Goal: Task Accomplishment & Management: Contribute content

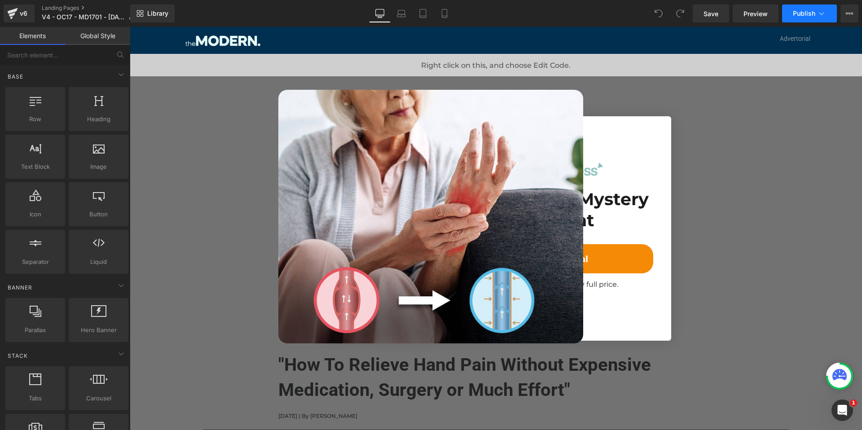
click at [799, 13] on span "Publish" at bounding box center [804, 13] width 22 height 7
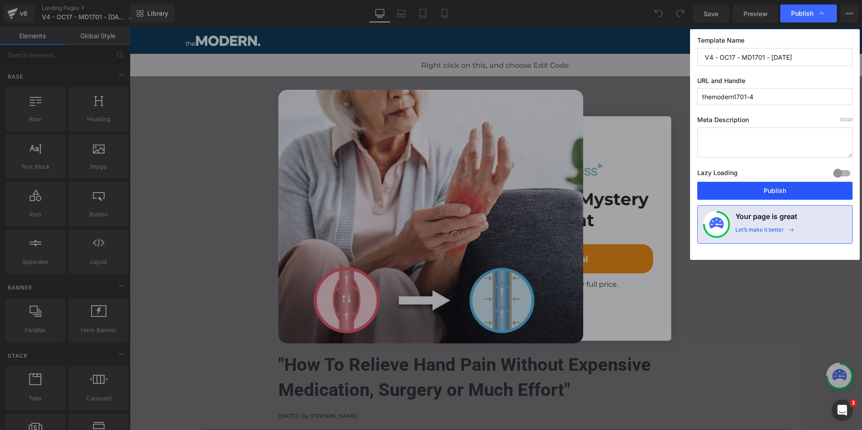
click at [779, 191] on button "Publish" at bounding box center [774, 191] width 155 height 18
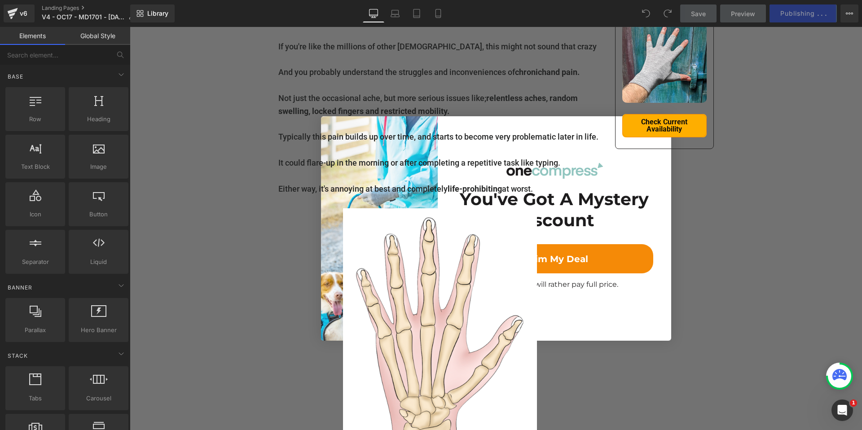
scroll to position [386, 0]
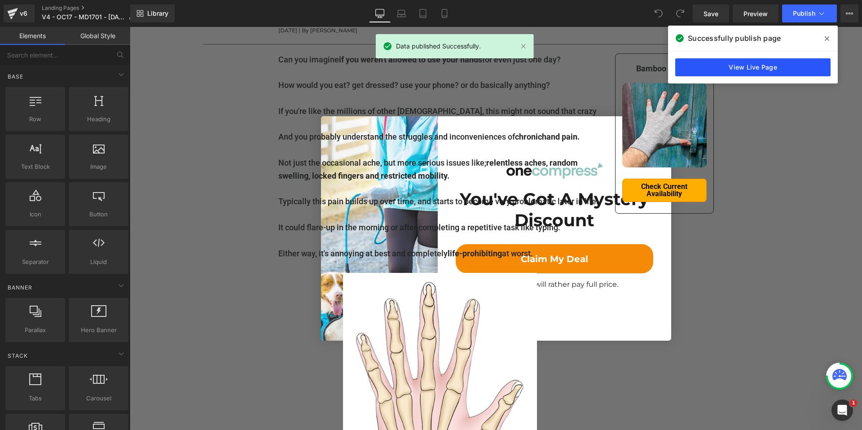
click at [724, 66] on link "View Live Page" at bounding box center [752, 67] width 155 height 18
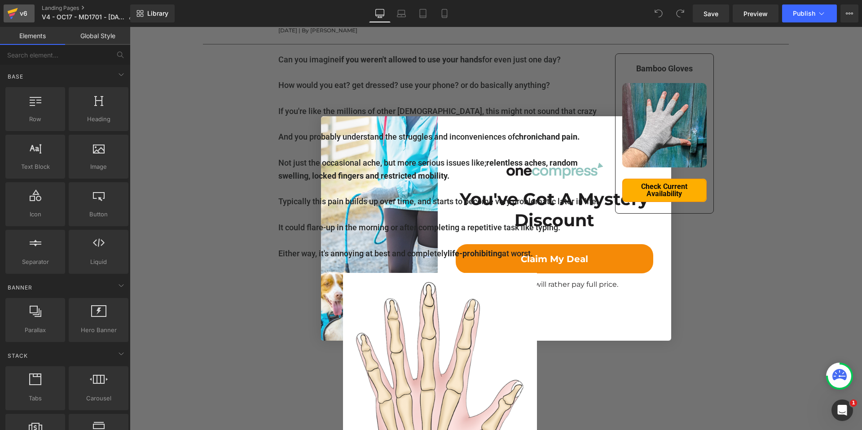
click at [19, 12] on div "v6" at bounding box center [23, 14] width 11 height 12
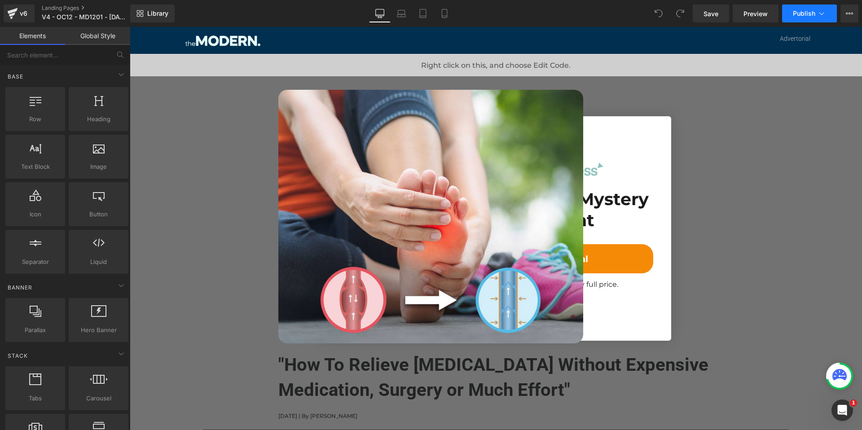
click at [811, 15] on span "Publish" at bounding box center [804, 13] width 22 height 7
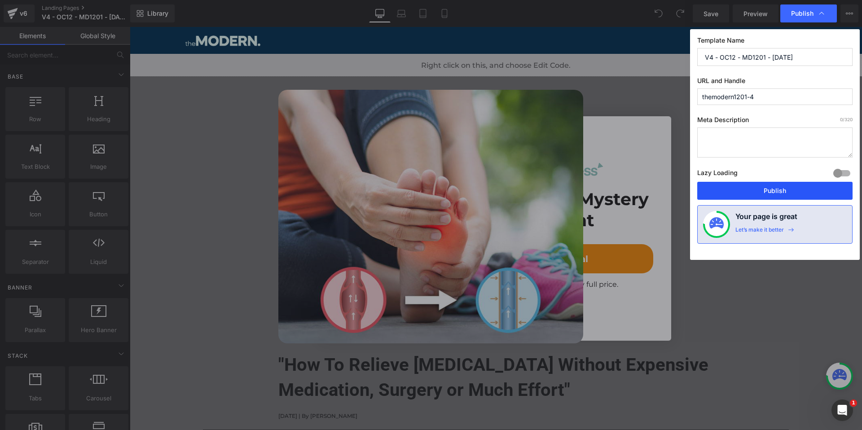
click at [783, 191] on button "Publish" at bounding box center [774, 191] width 155 height 18
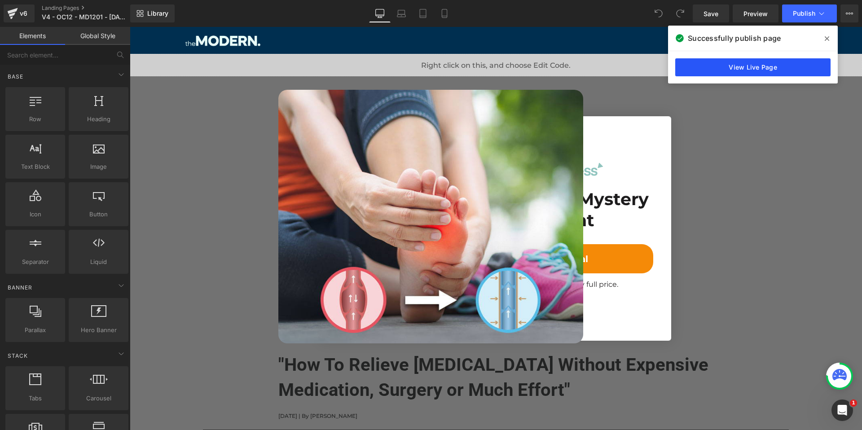
click at [765, 65] on link "View Live Page" at bounding box center [752, 67] width 155 height 18
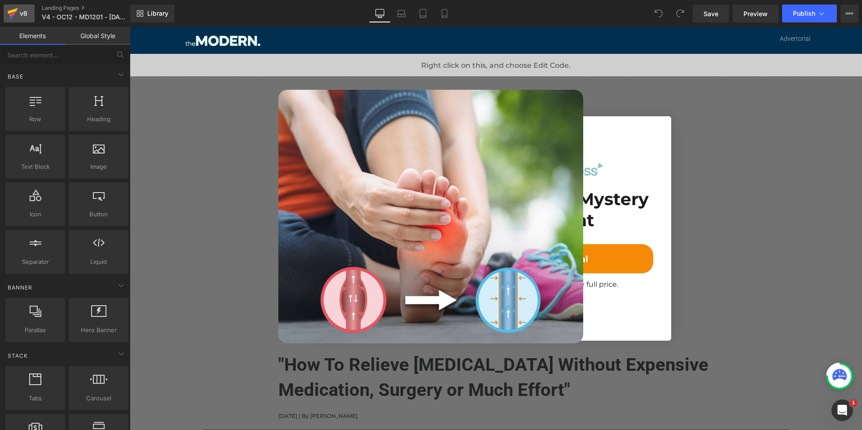
click at [15, 20] on icon at bounding box center [12, 13] width 11 height 22
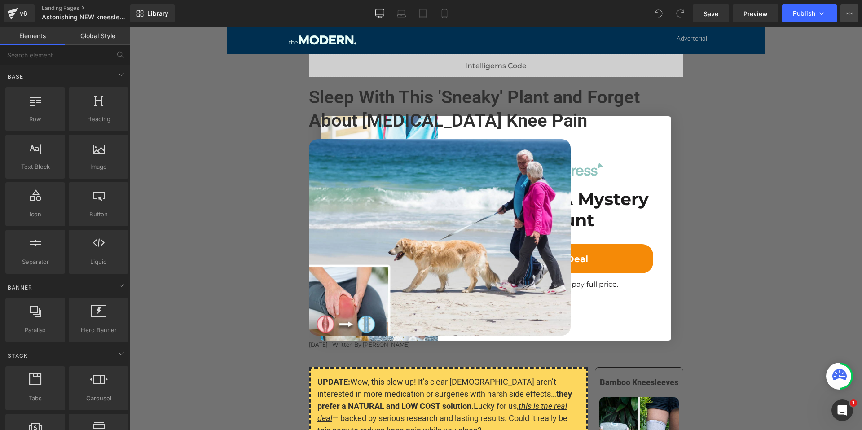
click at [843, 12] on button "View Live Page View with current Template Save Template to Library Schedule Pub…" at bounding box center [849, 13] width 18 height 18
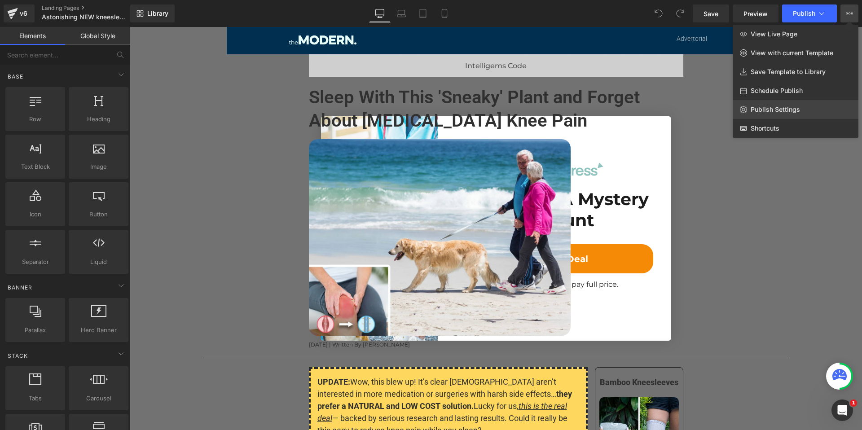
click at [774, 108] on span "Publish Settings" at bounding box center [775, 110] width 49 height 8
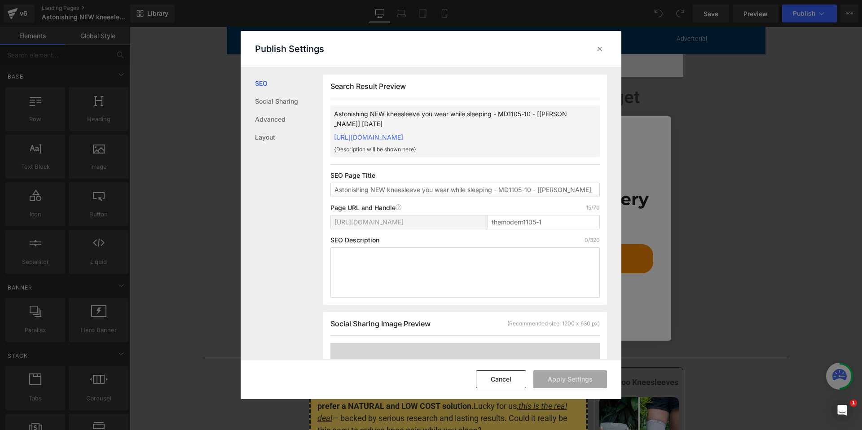
scroll to position [0, 0]
click at [602, 54] on div at bounding box center [600, 49] width 14 height 14
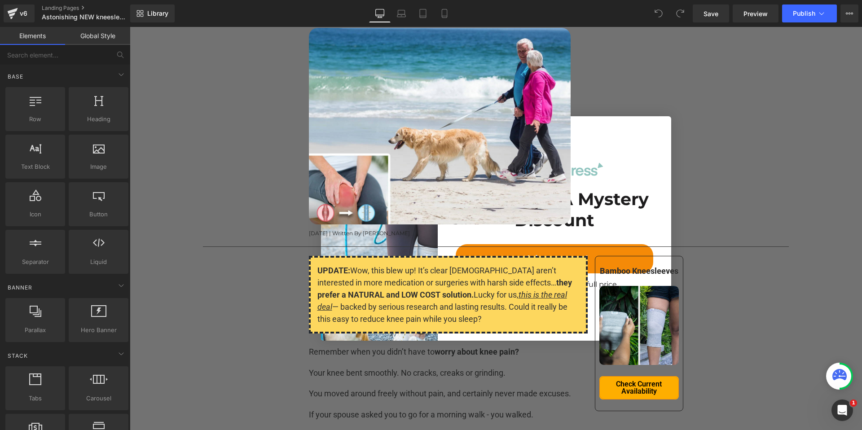
scroll to position [0, 0]
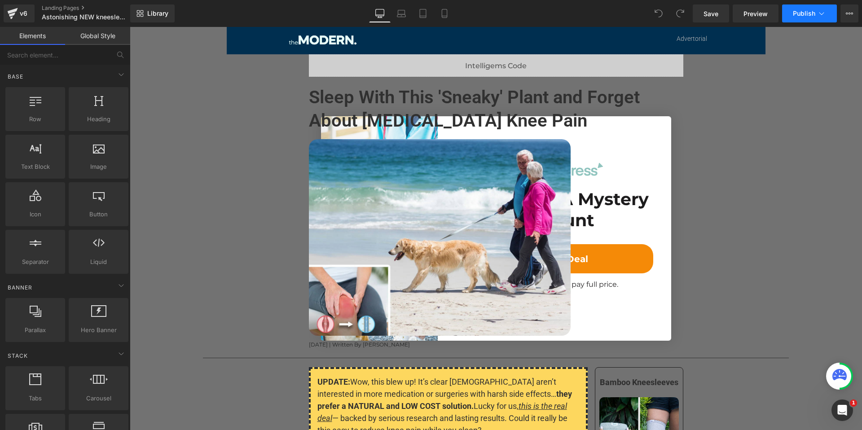
click at [814, 13] on button "Publish" at bounding box center [809, 13] width 55 height 18
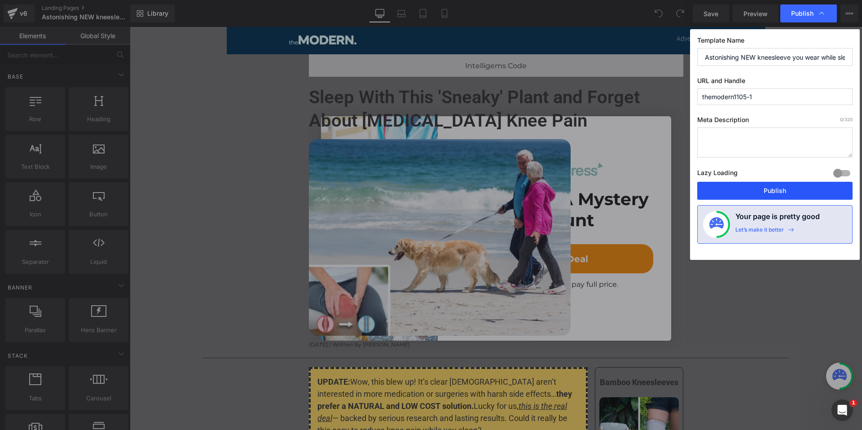
click at [770, 187] on button "Publish" at bounding box center [774, 191] width 155 height 18
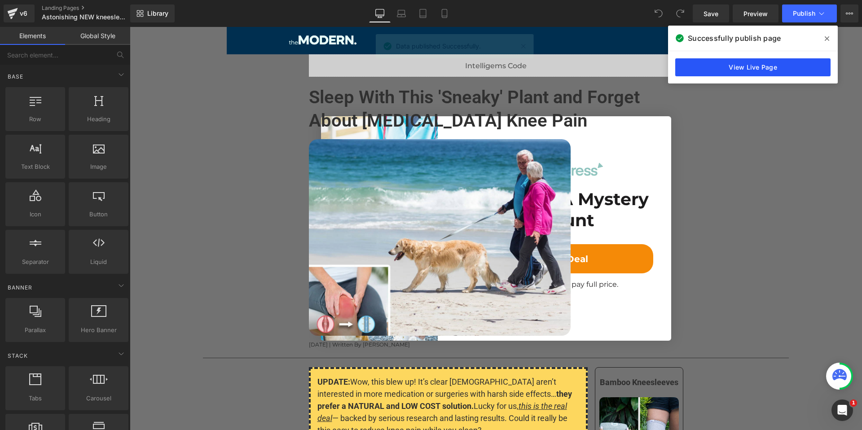
click at [755, 65] on link "View Live Page" at bounding box center [752, 67] width 155 height 18
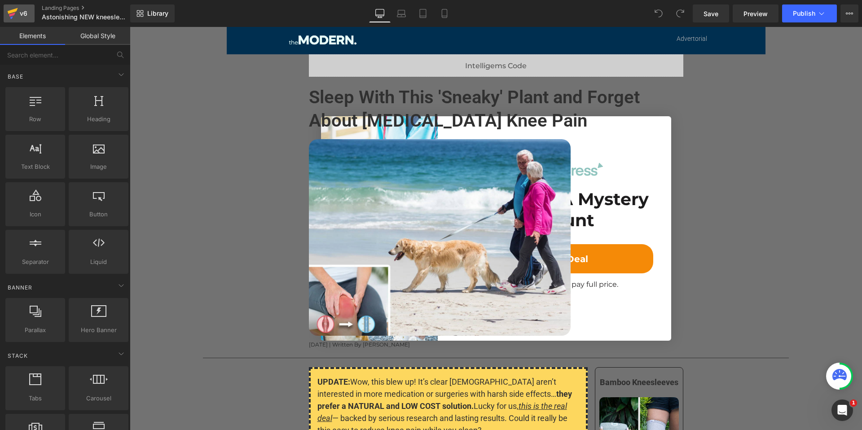
click at [19, 11] on div "v6" at bounding box center [23, 14] width 11 height 12
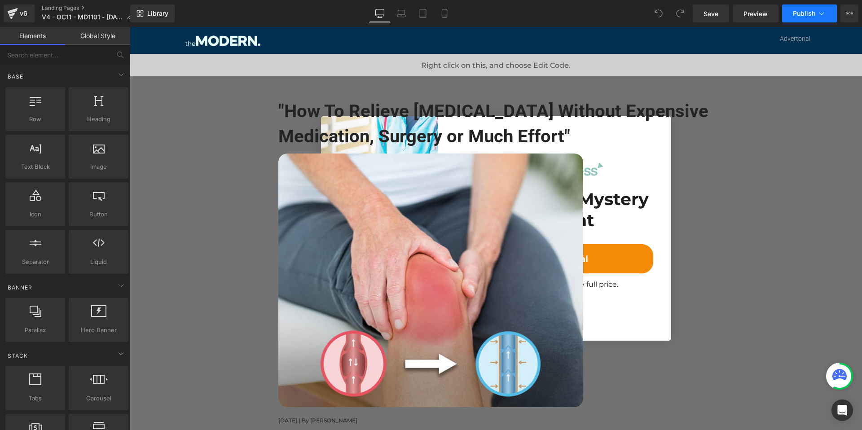
click at [813, 15] on span "Publish" at bounding box center [804, 13] width 22 height 7
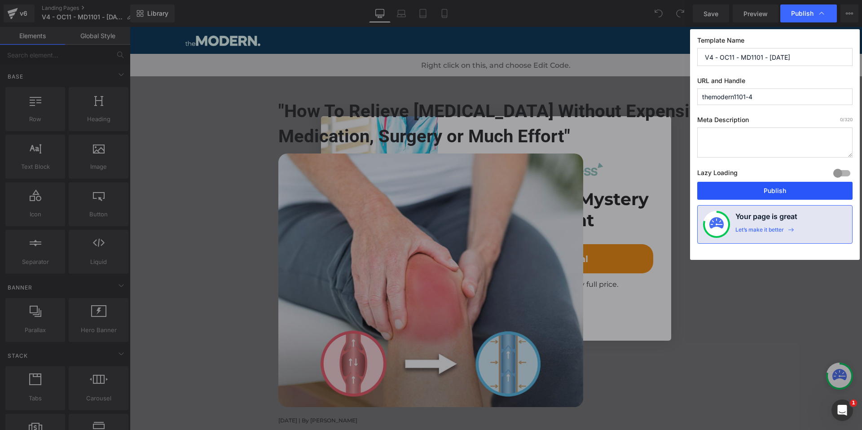
click at [764, 192] on button "Publish" at bounding box center [774, 191] width 155 height 18
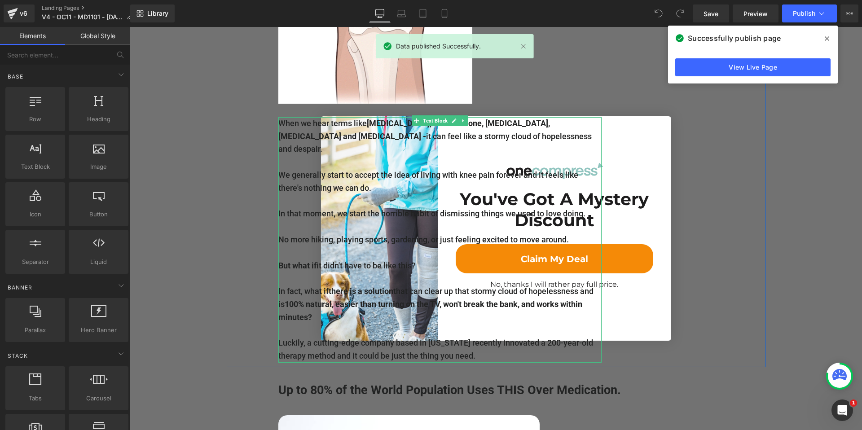
scroll to position [755, 0]
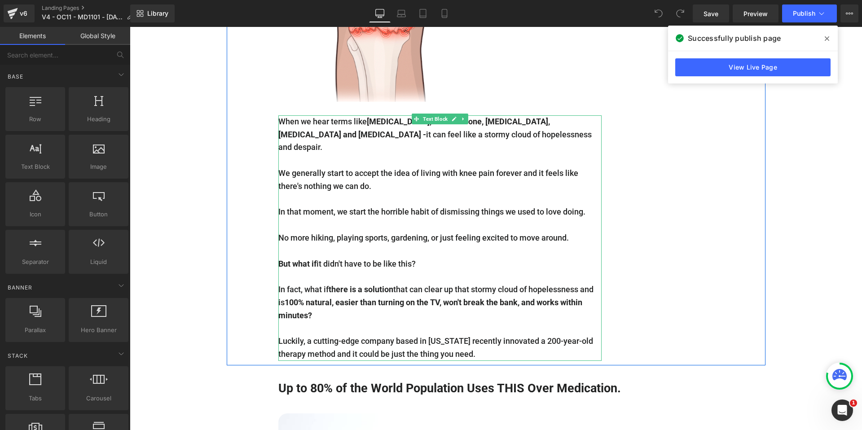
click at [545, 283] on p "In fact, what if there is a solution that can clear up that stormy cloud of hop…" at bounding box center [439, 302] width 323 height 39
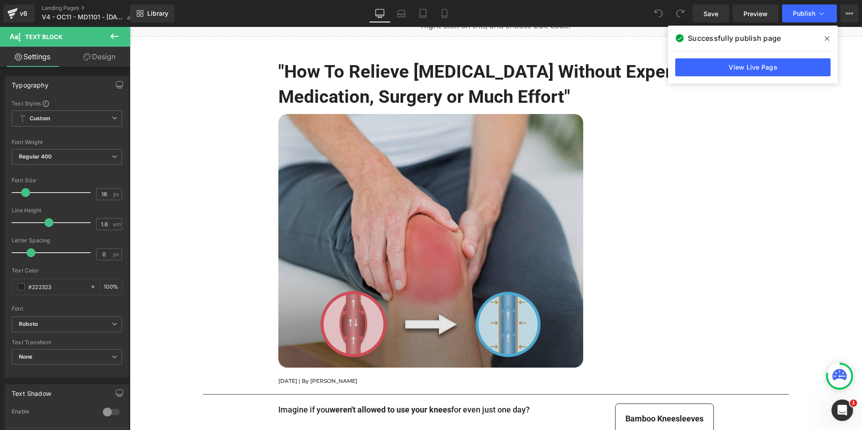
scroll to position [163, 0]
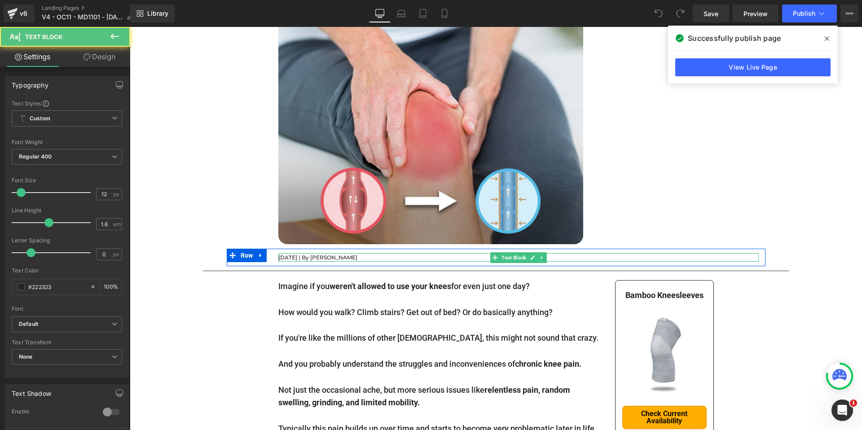
click at [295, 256] on p "July 16th, 2025 | By Joanna Clark" at bounding box center [518, 257] width 480 height 9
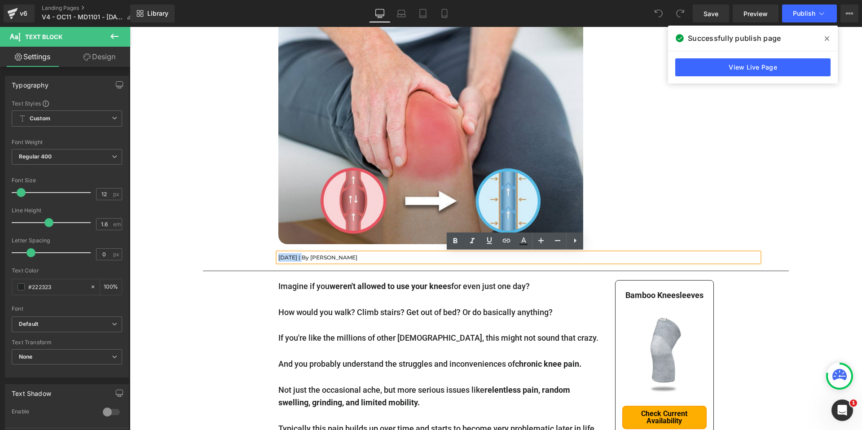
drag, startPoint x: 298, startPoint y: 257, endPoint x: 275, endPoint y: 257, distance: 22.4
click at [278, 257] on p "July 16th, 2025 | By Joanna Clark" at bounding box center [518, 257] width 480 height 9
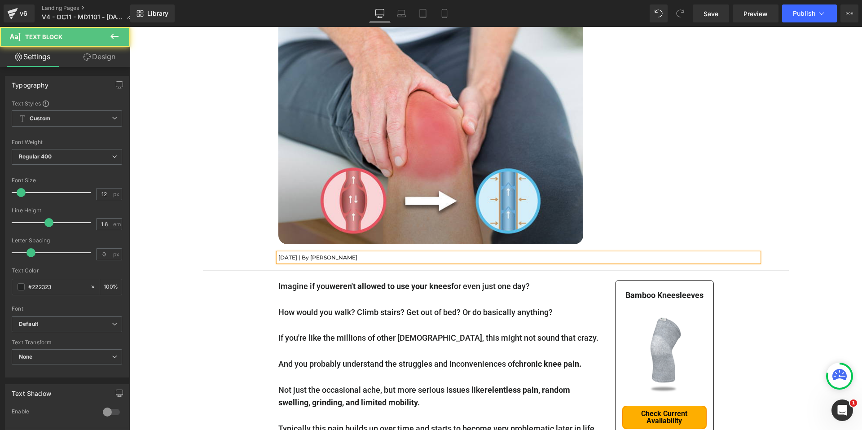
drag, startPoint x: 302, startPoint y: 258, endPoint x: 317, endPoint y: 305, distance: 49.5
click at [302, 258] on p "August 28th, 2025 | By Joanna Clark" at bounding box center [518, 257] width 480 height 9
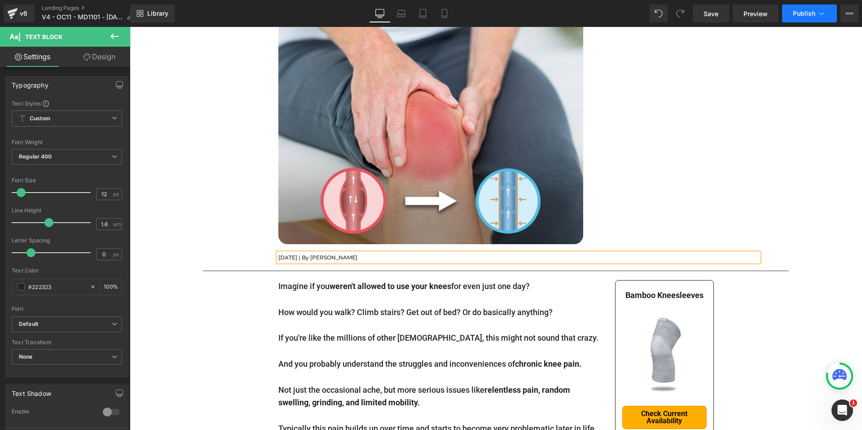
click at [816, 13] on button "Publish" at bounding box center [809, 13] width 55 height 18
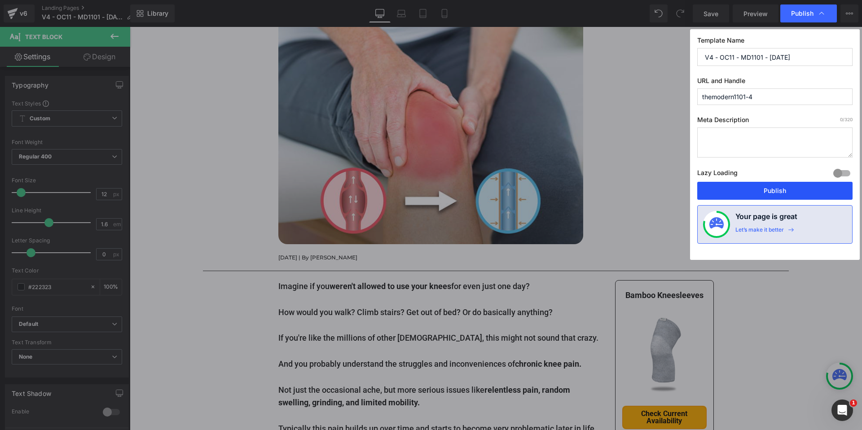
click at [784, 191] on button "Publish" at bounding box center [774, 191] width 155 height 18
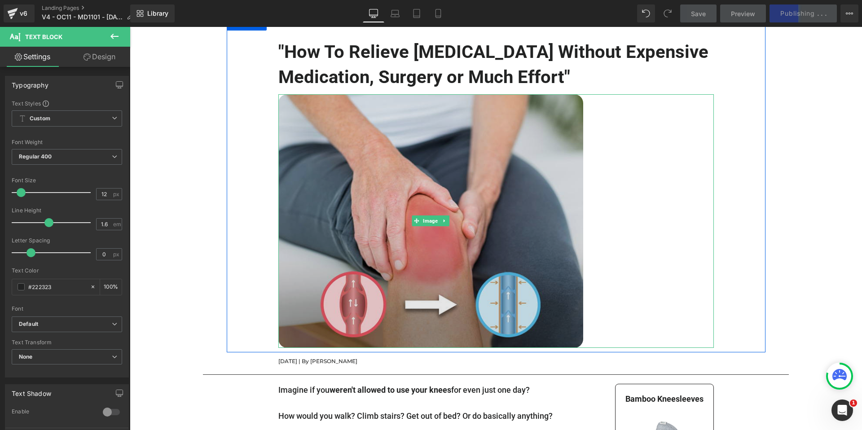
scroll to position [0, 0]
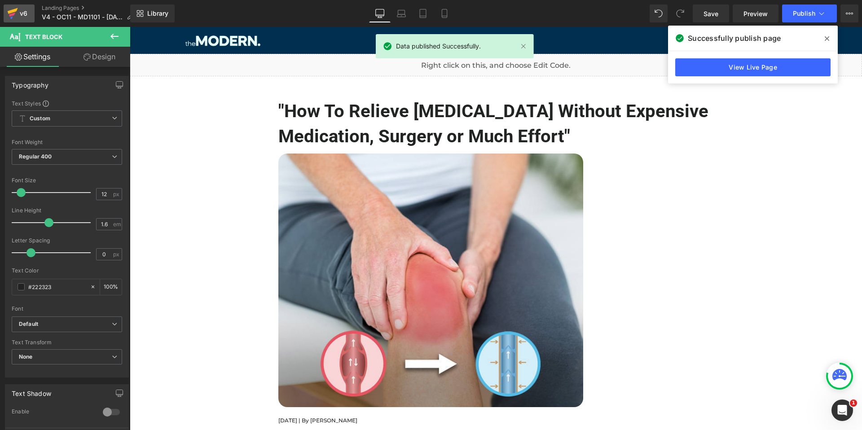
click at [21, 13] on div "v6" at bounding box center [23, 14] width 11 height 12
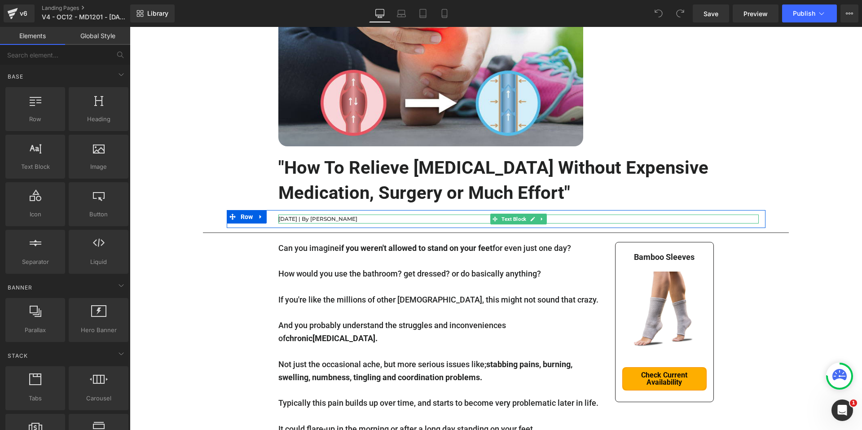
click at [301, 218] on p "June 20th, 2024 | By Joanna Clark" at bounding box center [518, 219] width 480 height 9
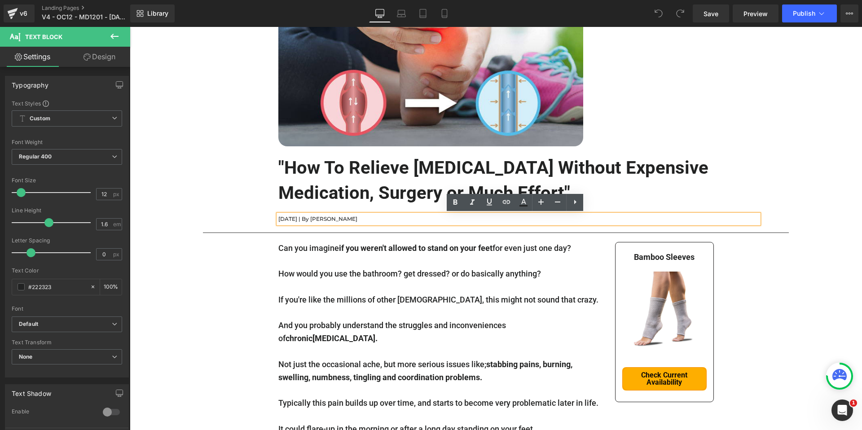
drag, startPoint x: 317, startPoint y: 219, endPoint x: 274, endPoint y: 220, distance: 43.6
click at [278, 220] on div "June 20th, 2024 | By Joanna Clark" at bounding box center [518, 219] width 480 height 9
click at [280, 219] on p "June 20th, 2024 | By Joanna Clark" at bounding box center [518, 219] width 480 height 9
click at [280, 218] on p "June 20th, 2024 | By Joanna Clark" at bounding box center [518, 219] width 480 height 9
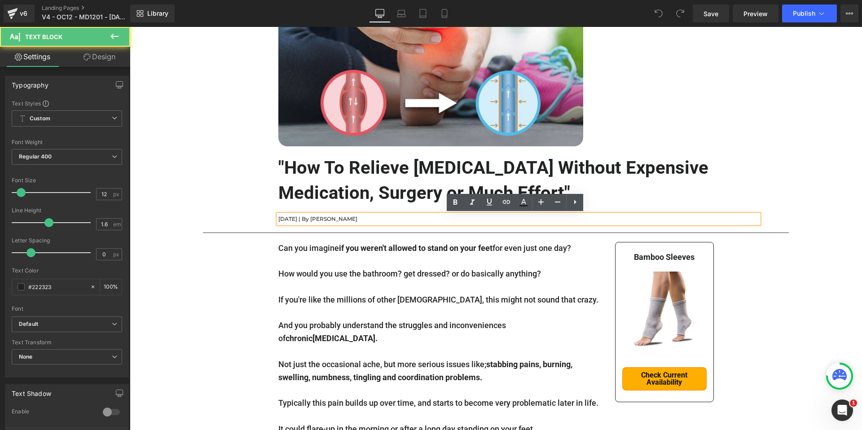
click at [308, 217] on p "June 20th, 2024 | By Joanna Clark" at bounding box center [518, 219] width 480 height 9
drag, startPoint x: 318, startPoint y: 218, endPoint x: 277, endPoint y: 219, distance: 41.8
click at [278, 219] on p "June 20th, 2024 | By Joanna Clark" at bounding box center [518, 219] width 480 height 9
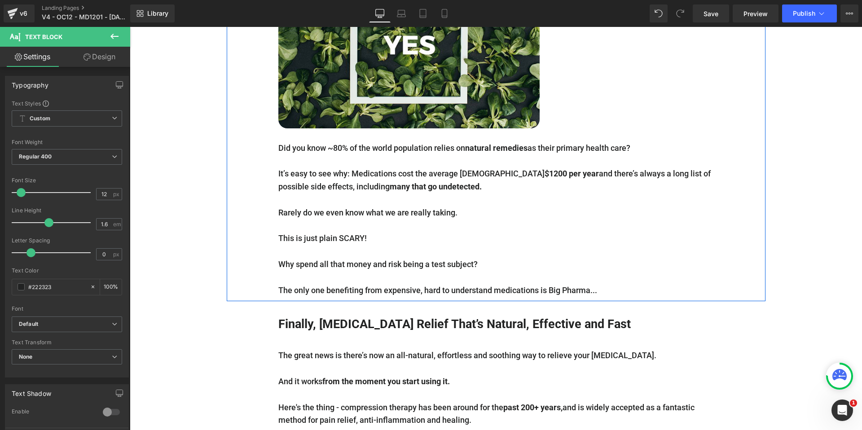
scroll to position [1611, 0]
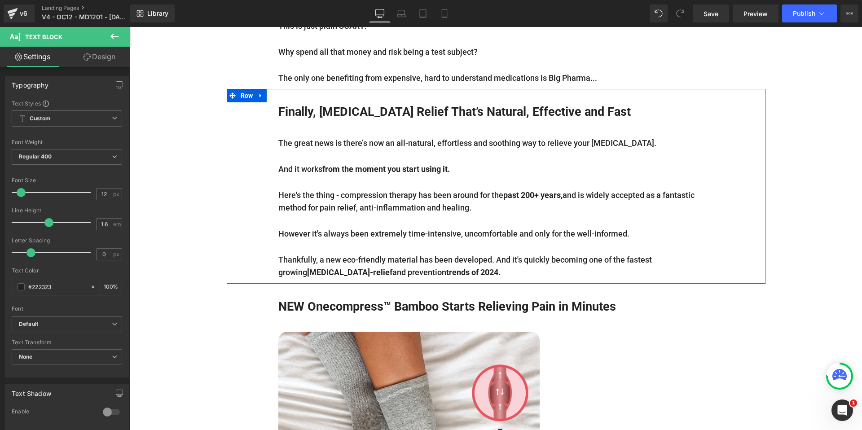
click at [446, 268] on span "trends of 2024." at bounding box center [473, 272] width 54 height 9
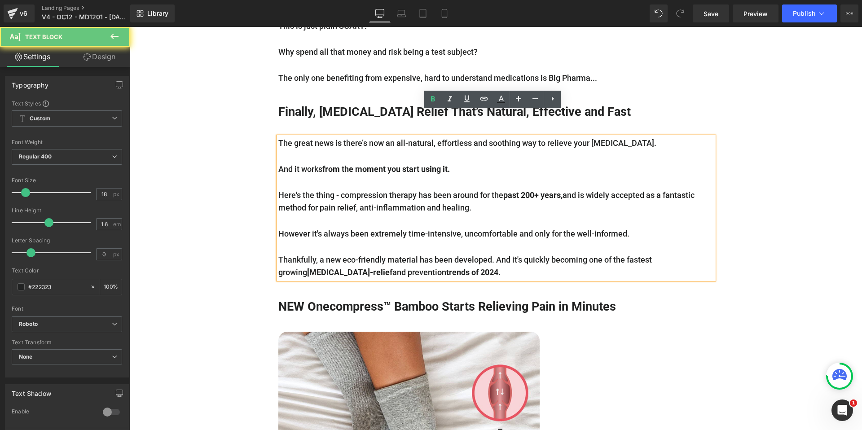
click at [446, 268] on span "trends of 2024." at bounding box center [473, 272] width 54 height 9
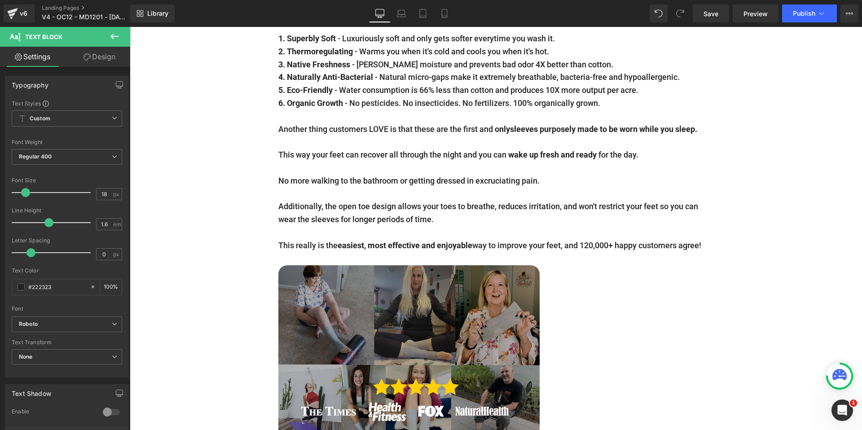
scroll to position [3527, 0]
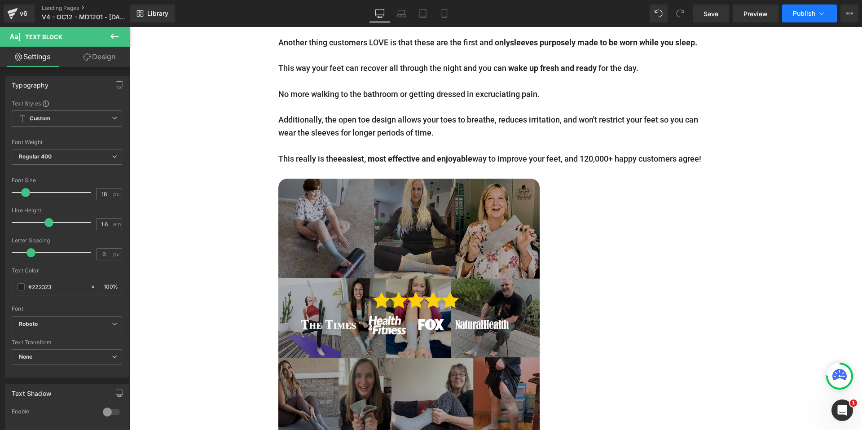
click at [808, 16] on span "Publish" at bounding box center [804, 13] width 22 height 7
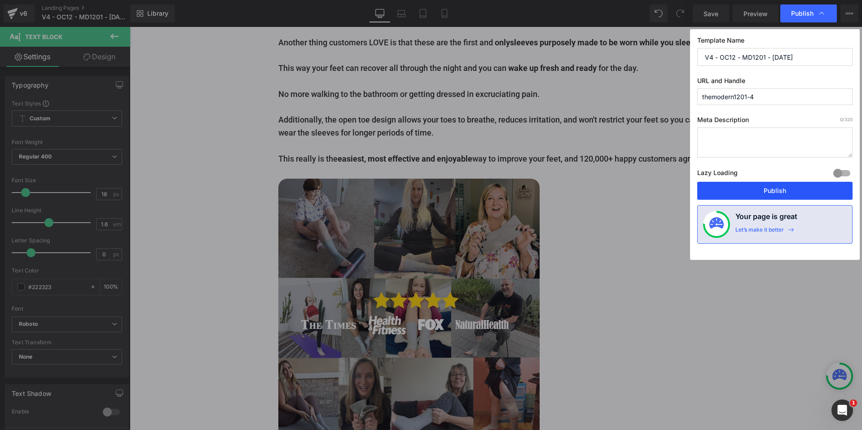
click at [787, 189] on button "Publish" at bounding box center [774, 191] width 155 height 18
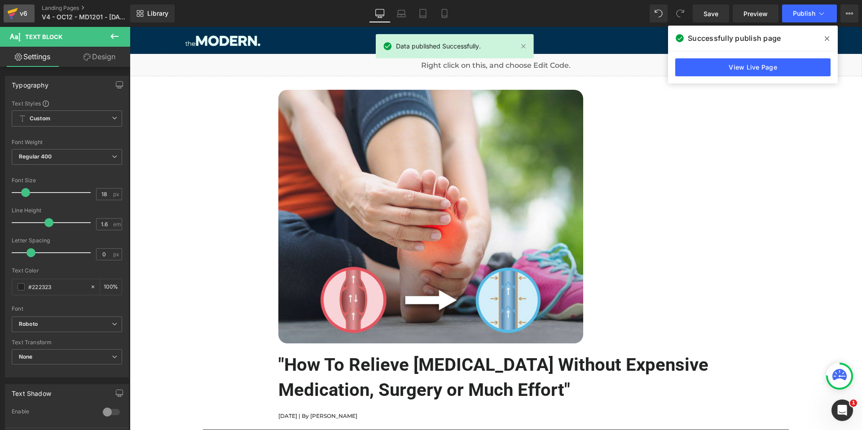
click at [20, 13] on div "v6" at bounding box center [23, 14] width 11 height 12
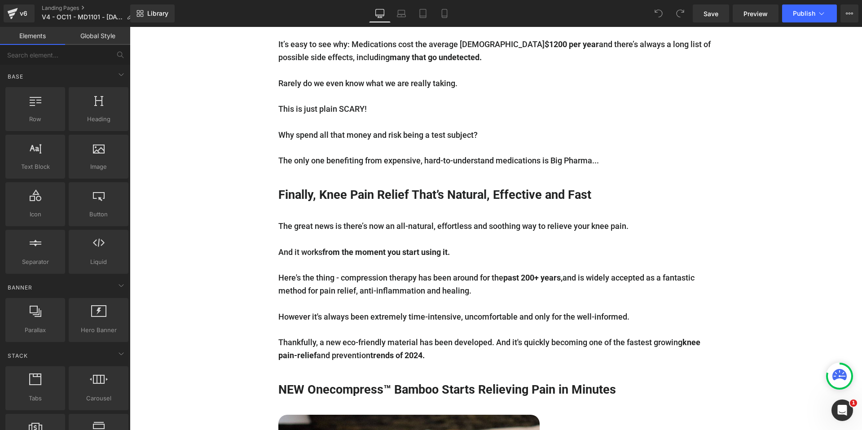
scroll to position [1566, 0]
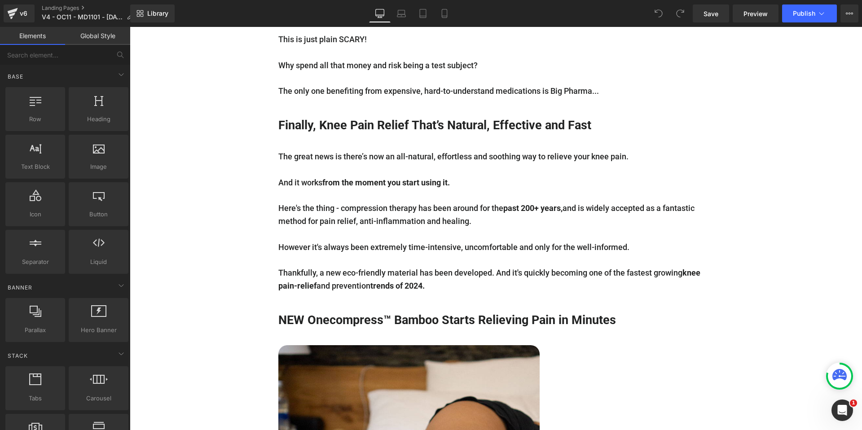
click at [419, 281] on span "trends of 2024." at bounding box center [397, 285] width 54 height 9
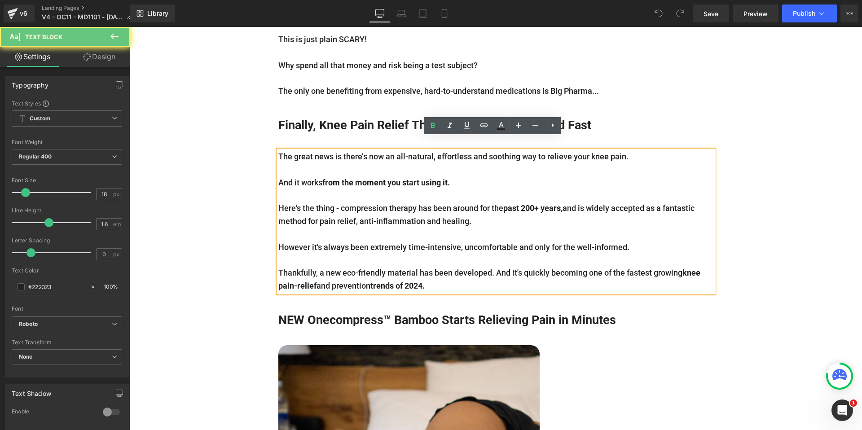
click at [422, 281] on span "trends of 2024." at bounding box center [397, 285] width 54 height 9
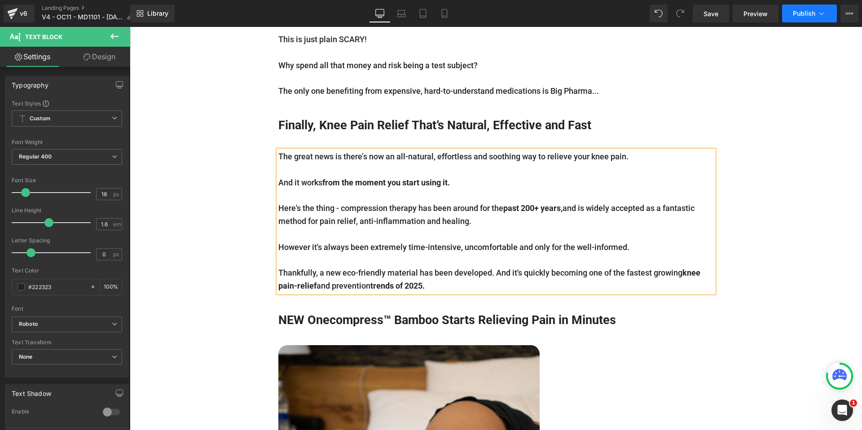
click at [800, 13] on span "Publish" at bounding box center [804, 13] width 22 height 7
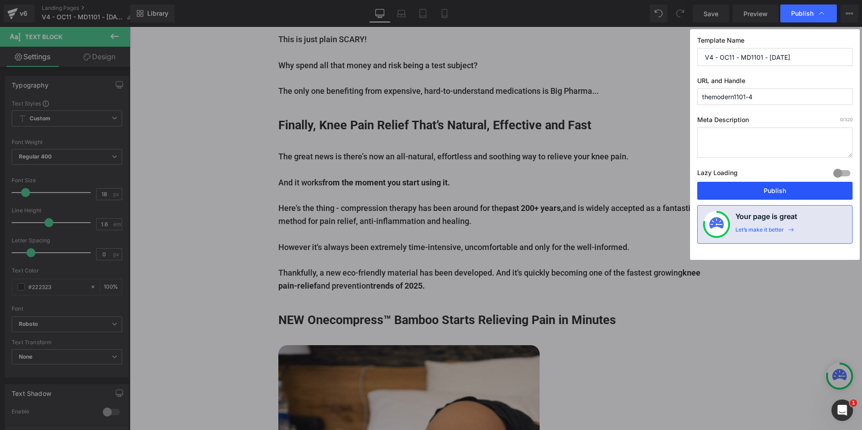
drag, startPoint x: 781, startPoint y: 191, endPoint x: 413, endPoint y: 166, distance: 368.1
click at [781, 191] on button "Publish" at bounding box center [774, 191] width 155 height 18
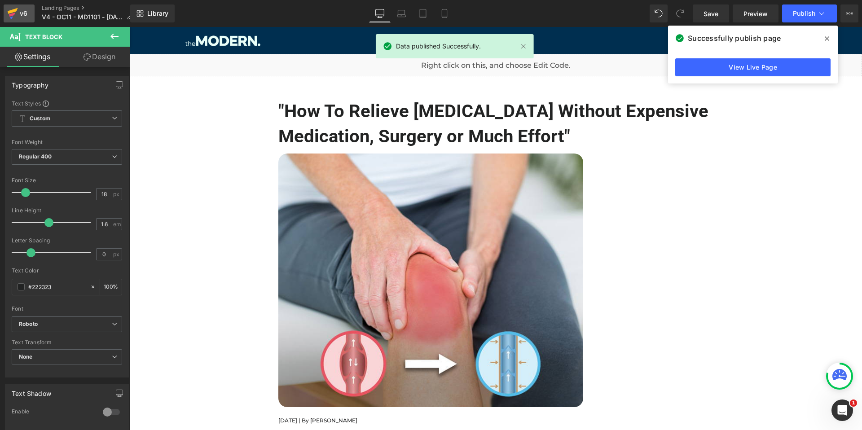
click at [30, 14] on link "v6" at bounding box center [19, 13] width 31 height 18
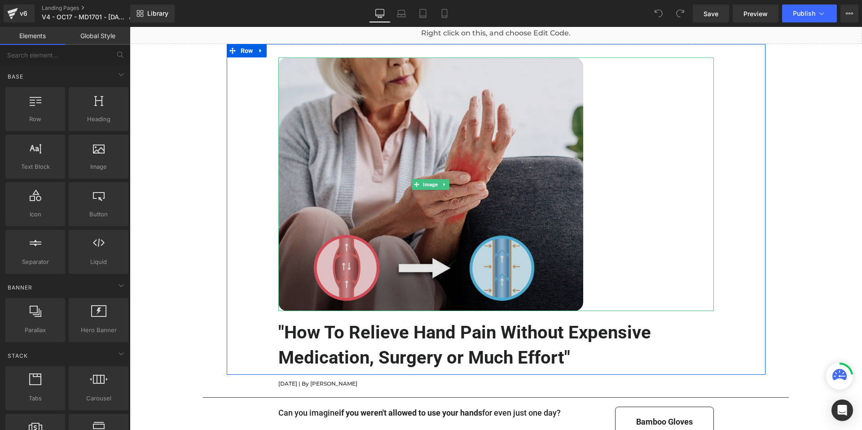
scroll to position [50, 0]
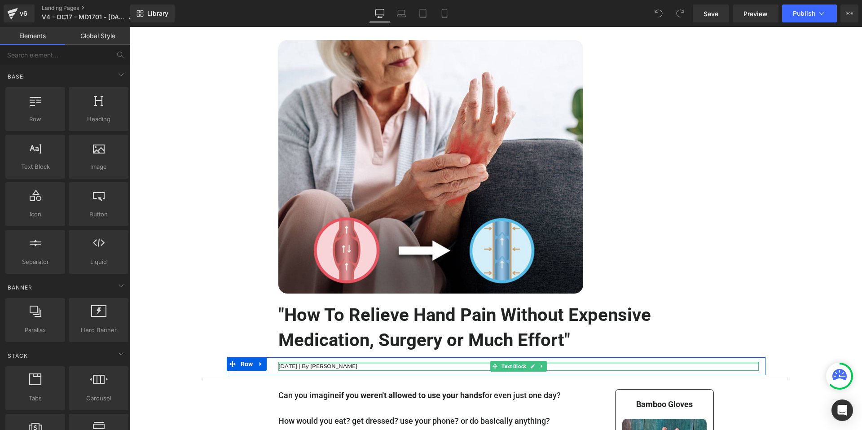
click at [310, 363] on div at bounding box center [518, 363] width 480 height 2
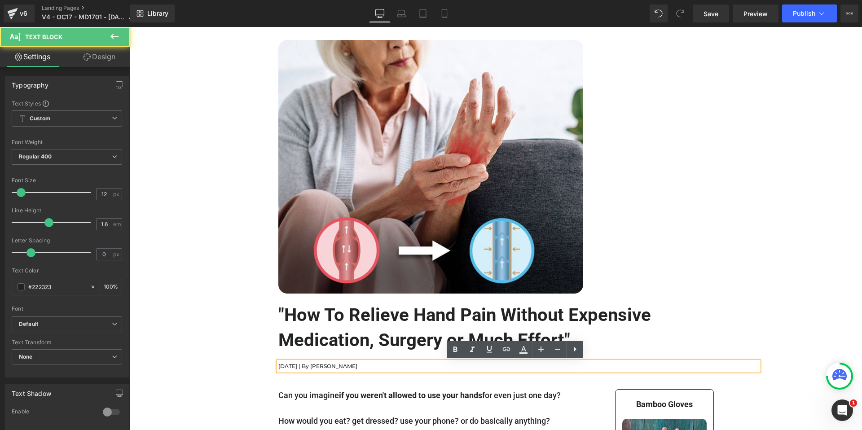
scroll to position [0, 0]
drag, startPoint x: 304, startPoint y: 366, endPoint x: 277, endPoint y: 366, distance: 26.9
click at [278, 366] on p "March 31st, 2025 | By Joanna Clark" at bounding box center [518, 366] width 480 height 9
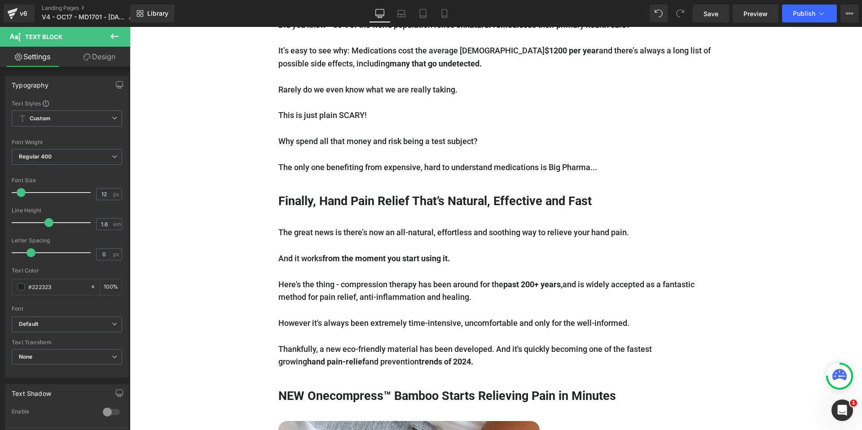
scroll to position [1549, 0]
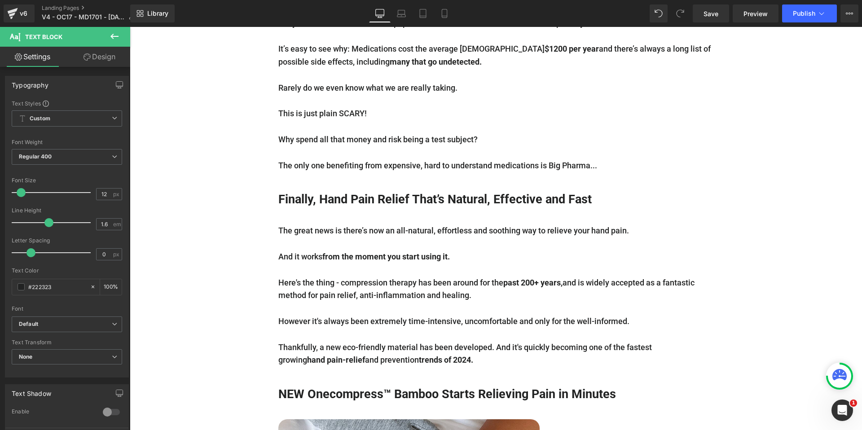
click at [442, 355] on span "trends of 2024." at bounding box center [446, 359] width 54 height 9
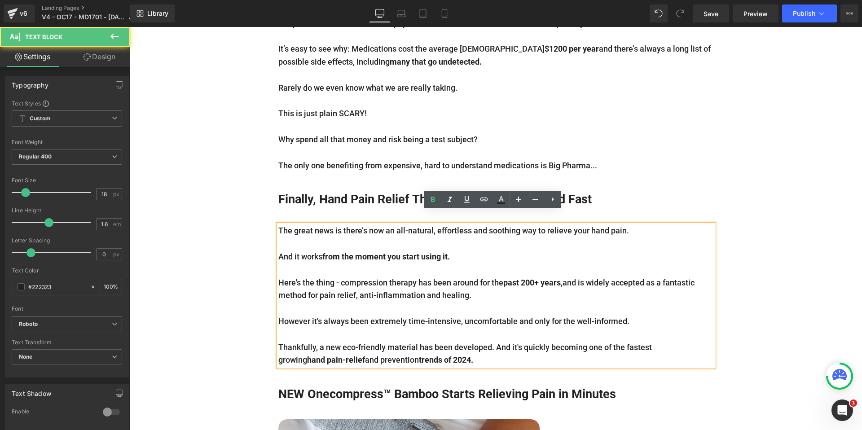
drag, startPoint x: 442, startPoint y: 346, endPoint x: 447, endPoint y: 372, distance: 26.6
click at [442, 355] on span "trends of 2024." at bounding box center [446, 359] width 54 height 9
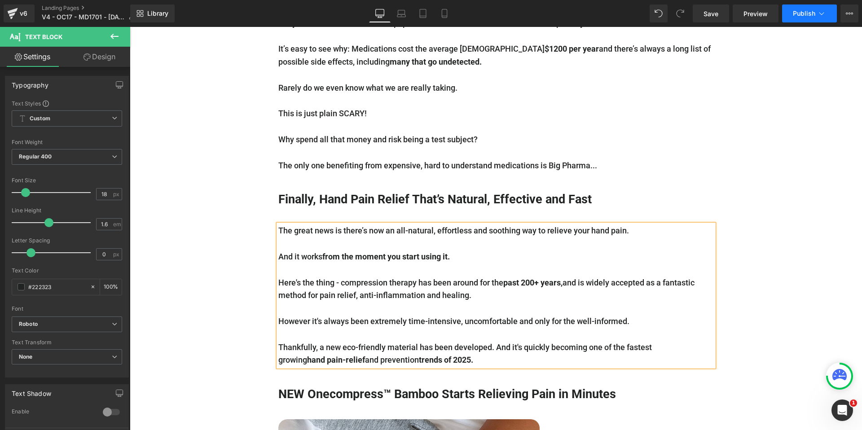
click at [807, 14] on span "Publish" at bounding box center [804, 13] width 22 height 7
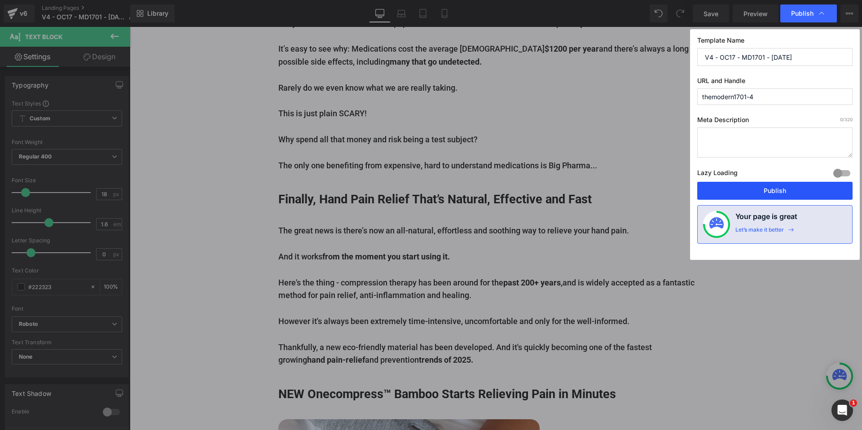
click at [790, 191] on button "Publish" at bounding box center [774, 191] width 155 height 18
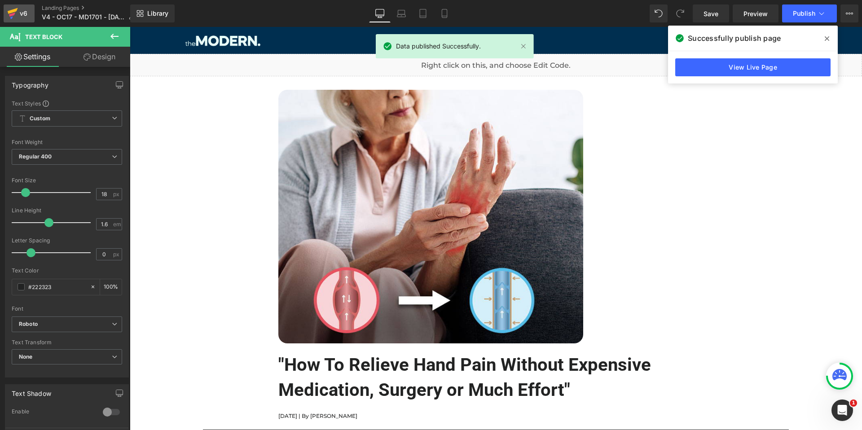
click at [26, 14] on div "v6" at bounding box center [23, 14] width 11 height 12
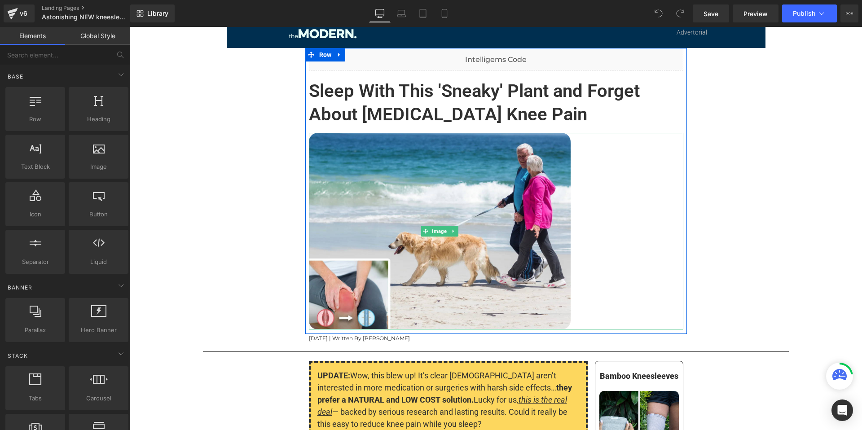
scroll to position [13, 0]
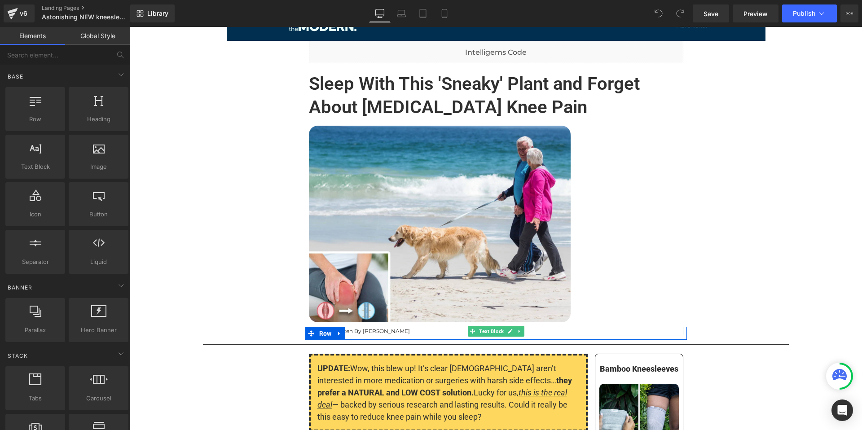
click at [352, 330] on div "[DATE] | Written By [PERSON_NAME]" at bounding box center [496, 331] width 374 height 9
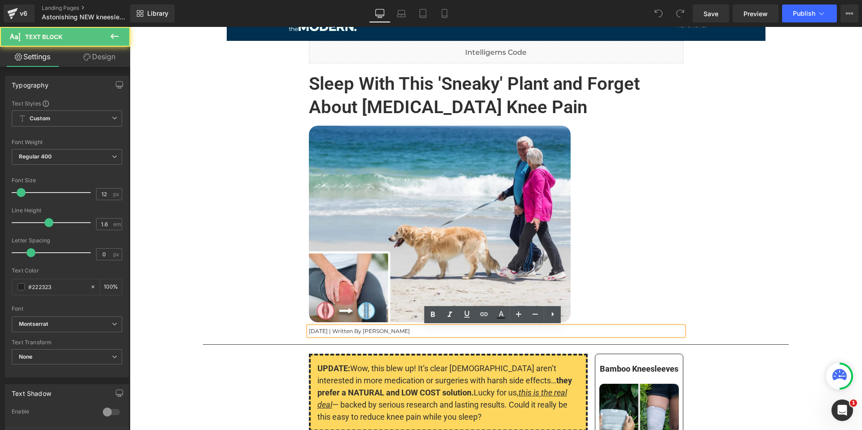
scroll to position [0, 0]
drag, startPoint x: 365, startPoint y: 331, endPoint x: 304, endPoint y: 334, distance: 60.2
click at [309, 333] on div "[DATE] | Written By [PERSON_NAME]" at bounding box center [496, 331] width 374 height 9
click at [337, 333] on div "[DATE] | Written By [PERSON_NAME]" at bounding box center [496, 331] width 374 height 9
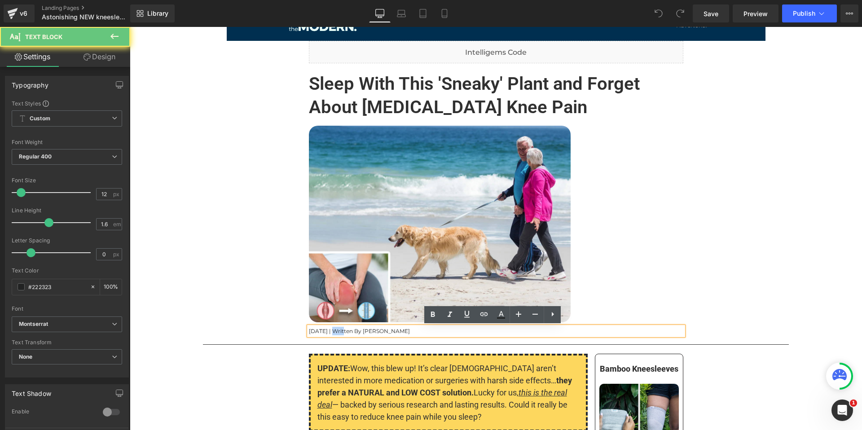
click at [337, 333] on div "[DATE] | Written By [PERSON_NAME]" at bounding box center [496, 331] width 374 height 9
click at [341, 333] on div "[DATE] | Written By [PERSON_NAME]" at bounding box center [496, 331] width 374 height 9
click at [365, 332] on div "[DATE] | Written By [PERSON_NAME]" at bounding box center [496, 331] width 374 height 9
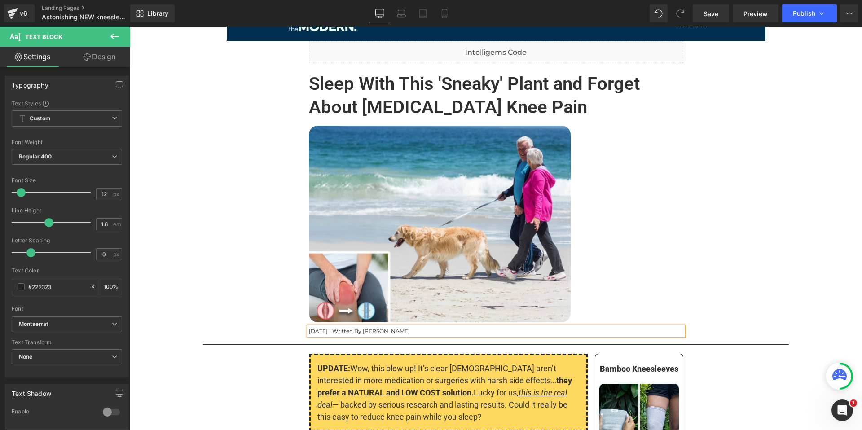
drag, startPoint x: 342, startPoint y: 331, endPoint x: 344, endPoint y: 355, distance: 23.9
click at [342, 331] on div "[DATE] | Written By [PERSON_NAME]" at bounding box center [496, 331] width 374 height 9
click at [439, 358] on div "UPDATE: Wow, this blew up! It’s clear [DEMOGRAPHIC_DATA] aren’t interested in m…" at bounding box center [448, 393] width 279 height 78
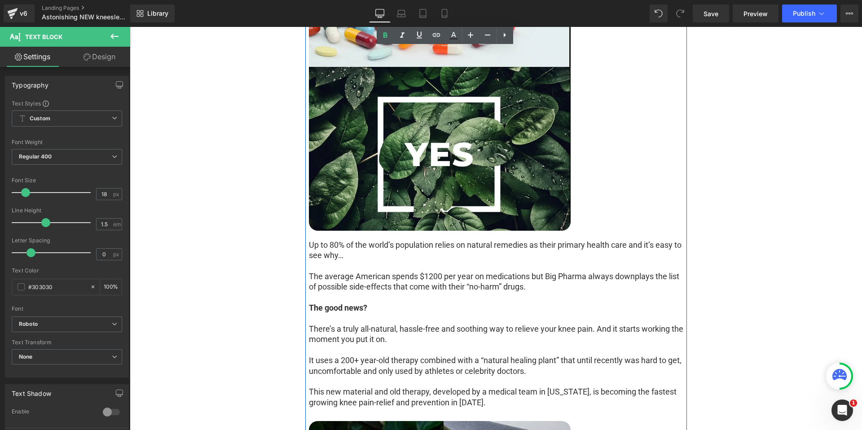
scroll to position [1828, 0]
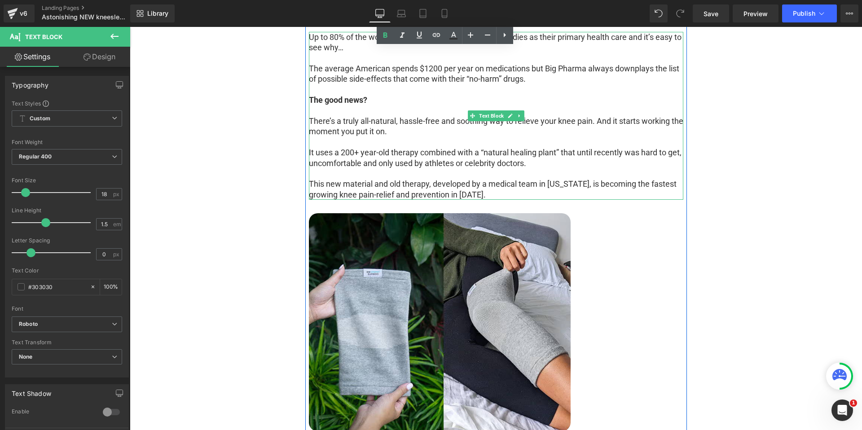
click at [472, 193] on div "Up to 80% of the world’s population relies on natural remedies as their primary…" at bounding box center [496, 116] width 374 height 168
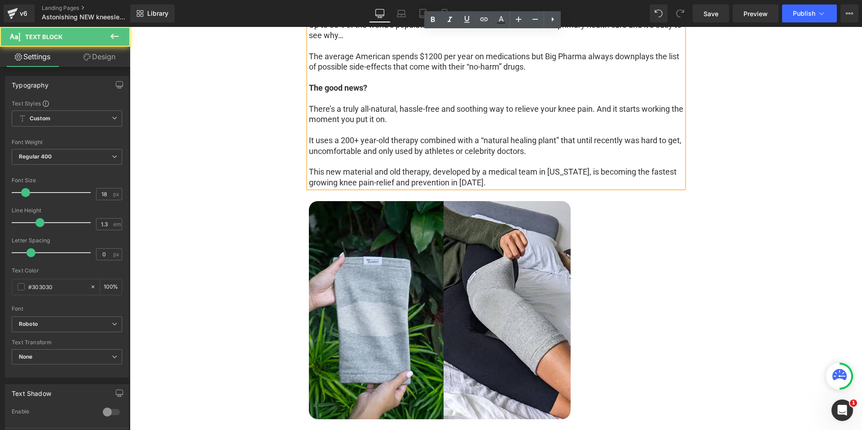
scroll to position [1816, 0]
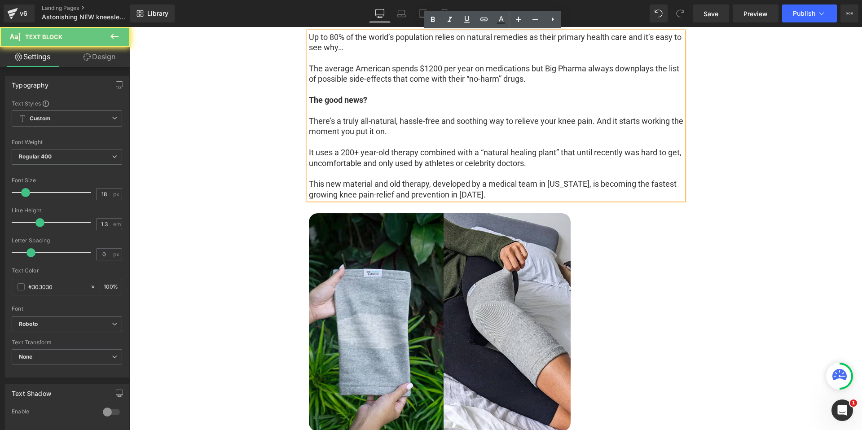
click at [475, 195] on div "Up to 80% of the world’s population relies on natural remedies as their primary…" at bounding box center [496, 116] width 374 height 168
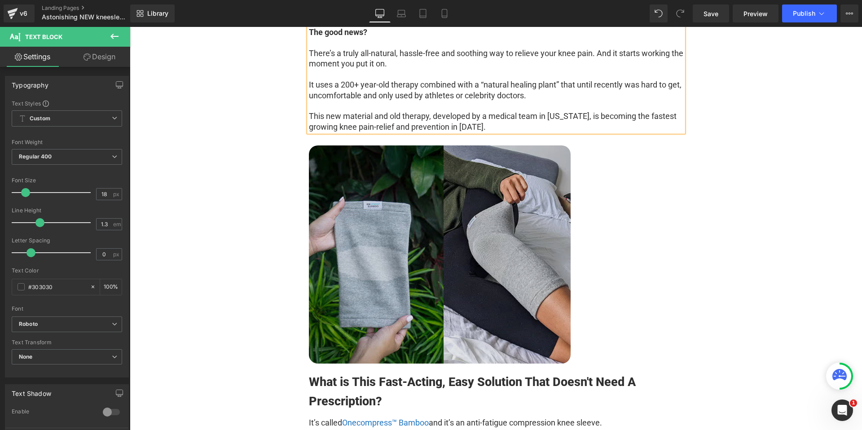
scroll to position [1884, 0]
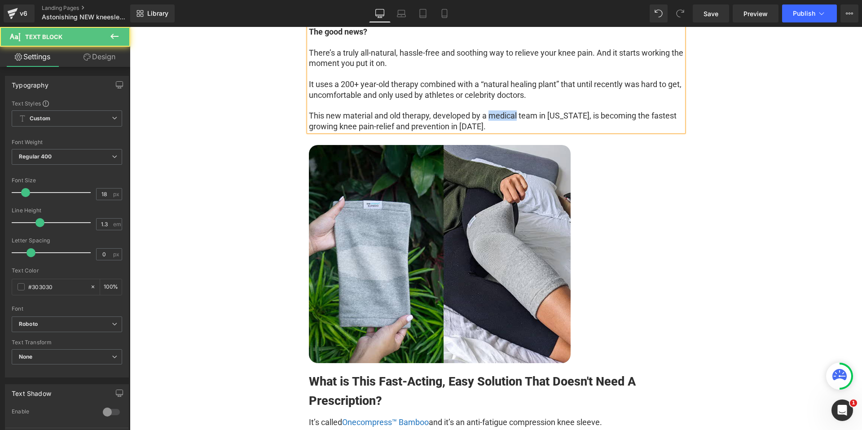
drag, startPoint x: 514, startPoint y: 115, endPoint x: 487, endPoint y: 117, distance: 26.5
click at [487, 117] on div "Up to 80% of the world’s population relies on natural remedies as their primary…" at bounding box center [496, 48] width 374 height 168
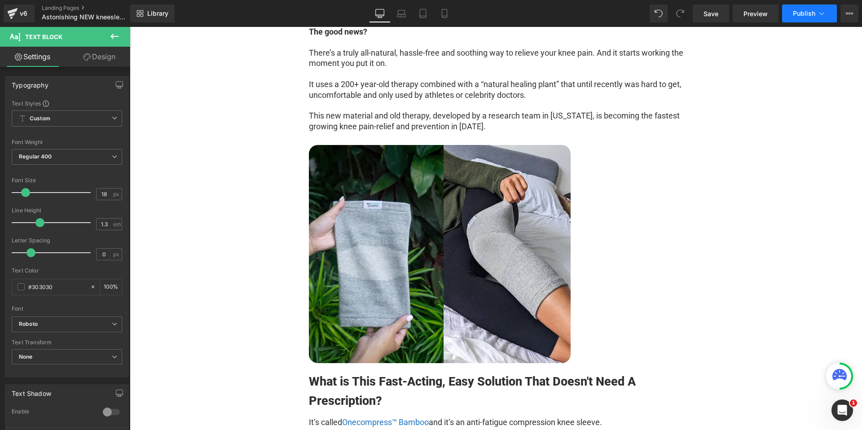
click at [806, 15] on span "Publish" at bounding box center [804, 13] width 22 height 7
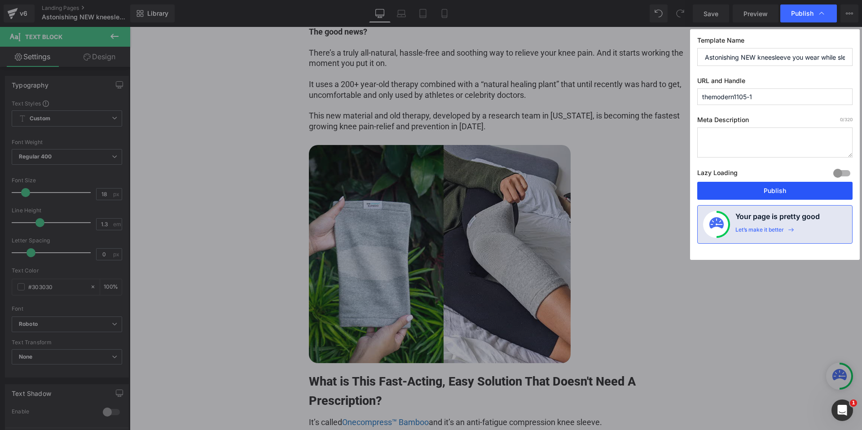
click at [786, 192] on button "Publish" at bounding box center [774, 191] width 155 height 18
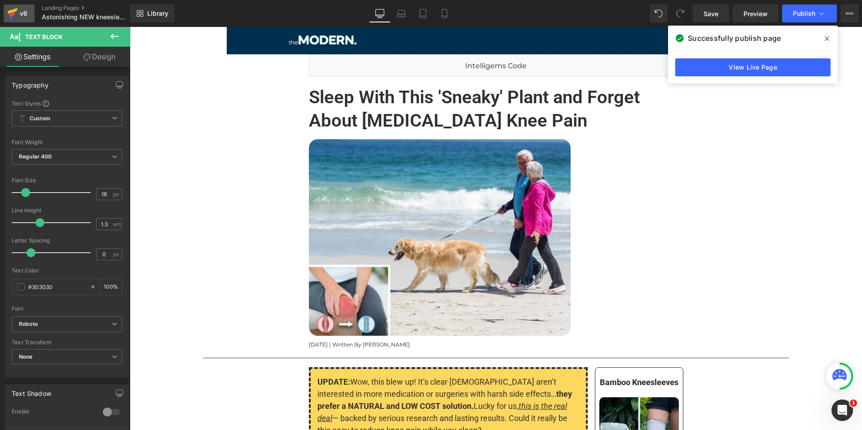
click at [22, 15] on div "v6" at bounding box center [23, 14] width 11 height 12
